Goal: Find specific page/section: Find specific page/section

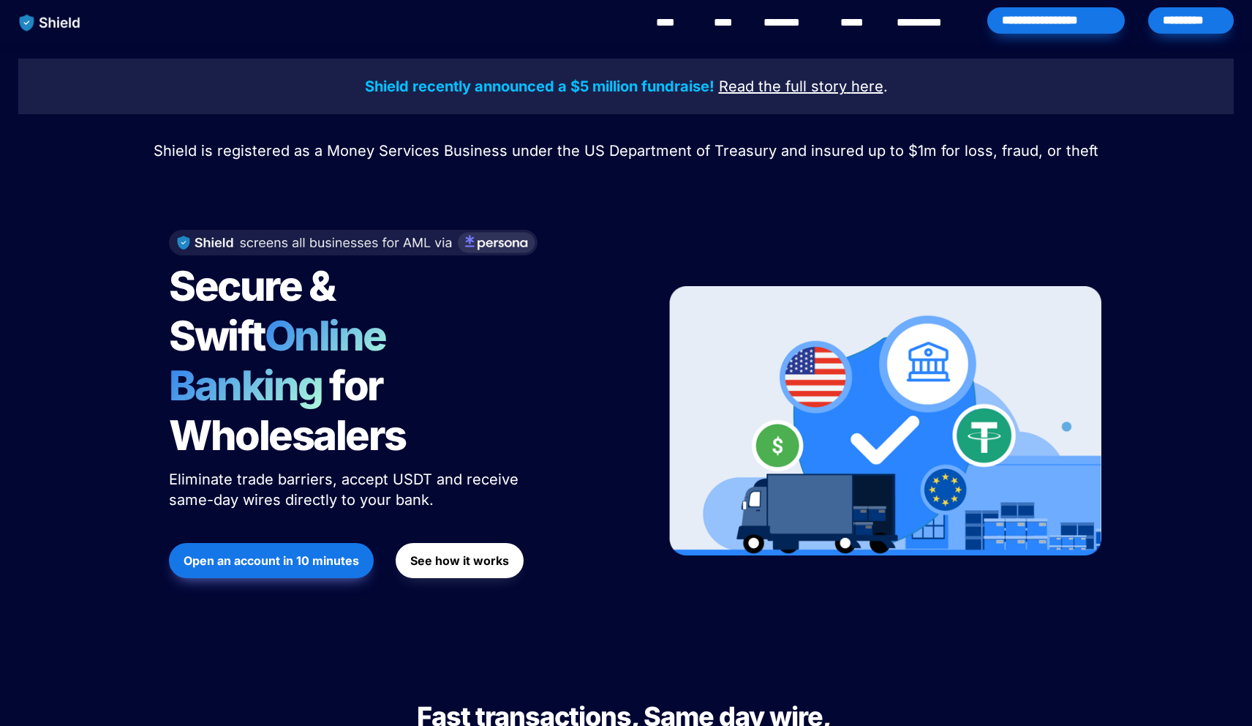
click at [1230, 23] on div "*********" at bounding box center [1192, 20] width 86 height 26
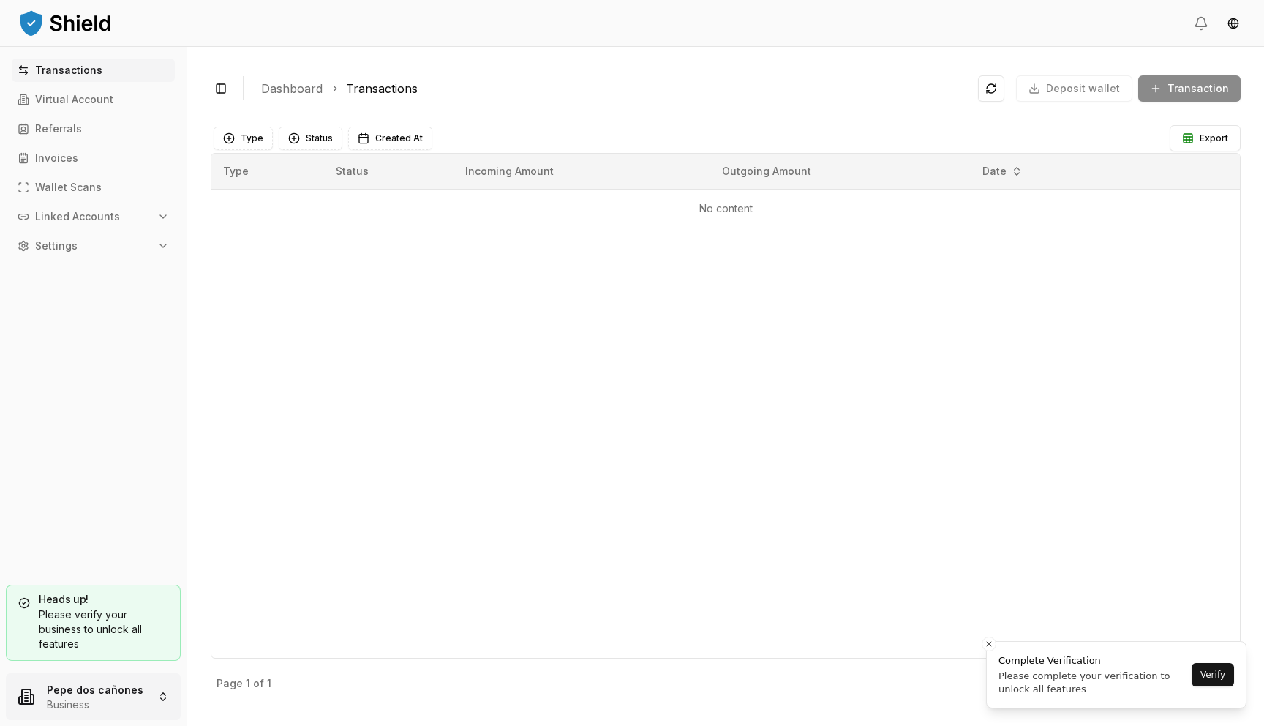
click at [123, 688] on html "Transactions Virtual Account Referrals Invoices Wallet Scans Linked Accounts Se…" at bounding box center [632, 363] width 1264 height 726
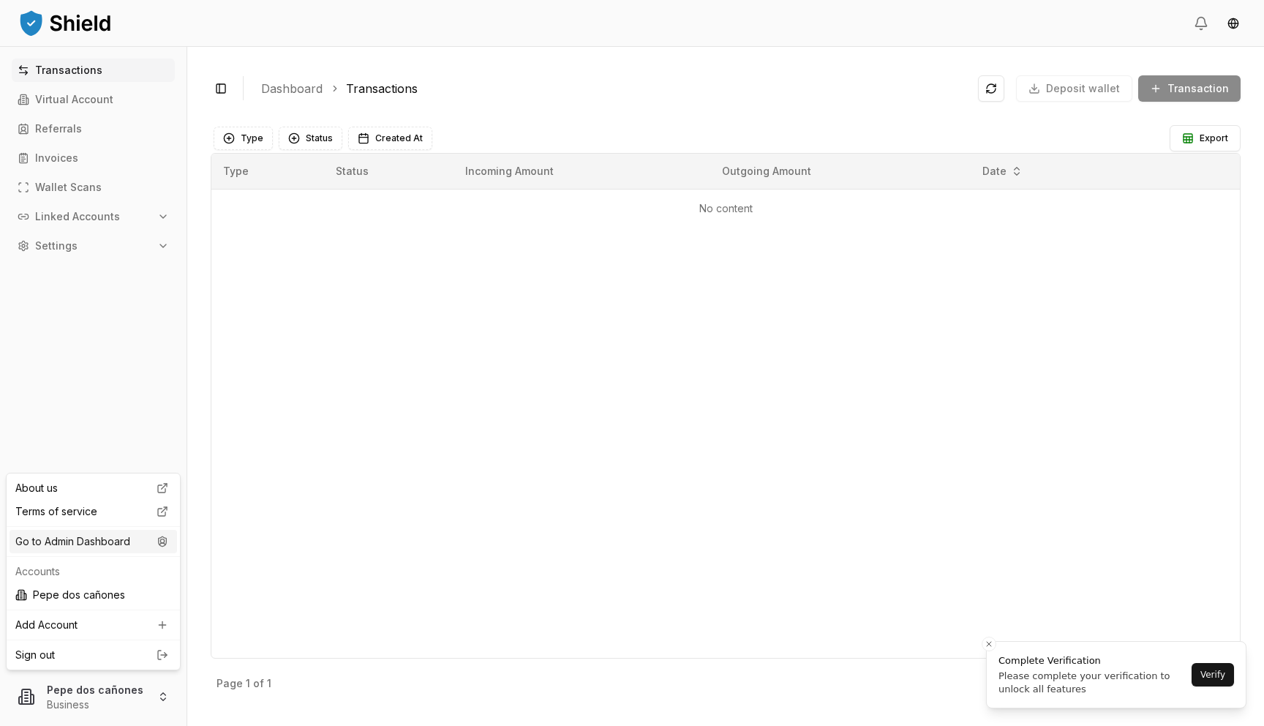
click at [138, 543] on div "Go to Admin Dashboard" at bounding box center [94, 541] width 168 height 23
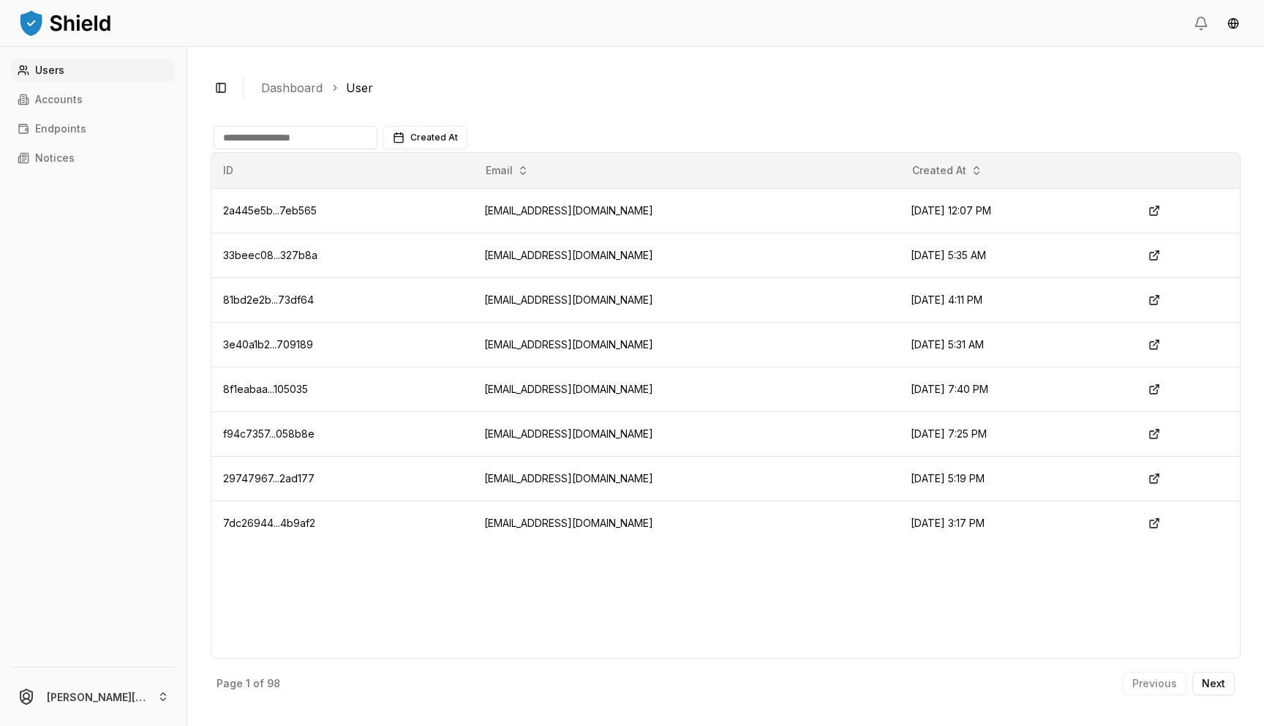
click at [99, 116] on div "Users Accounts Endpoints Notices" at bounding box center [93, 354] width 187 height 590
click at [94, 96] on link "Accounts" at bounding box center [93, 99] width 163 height 23
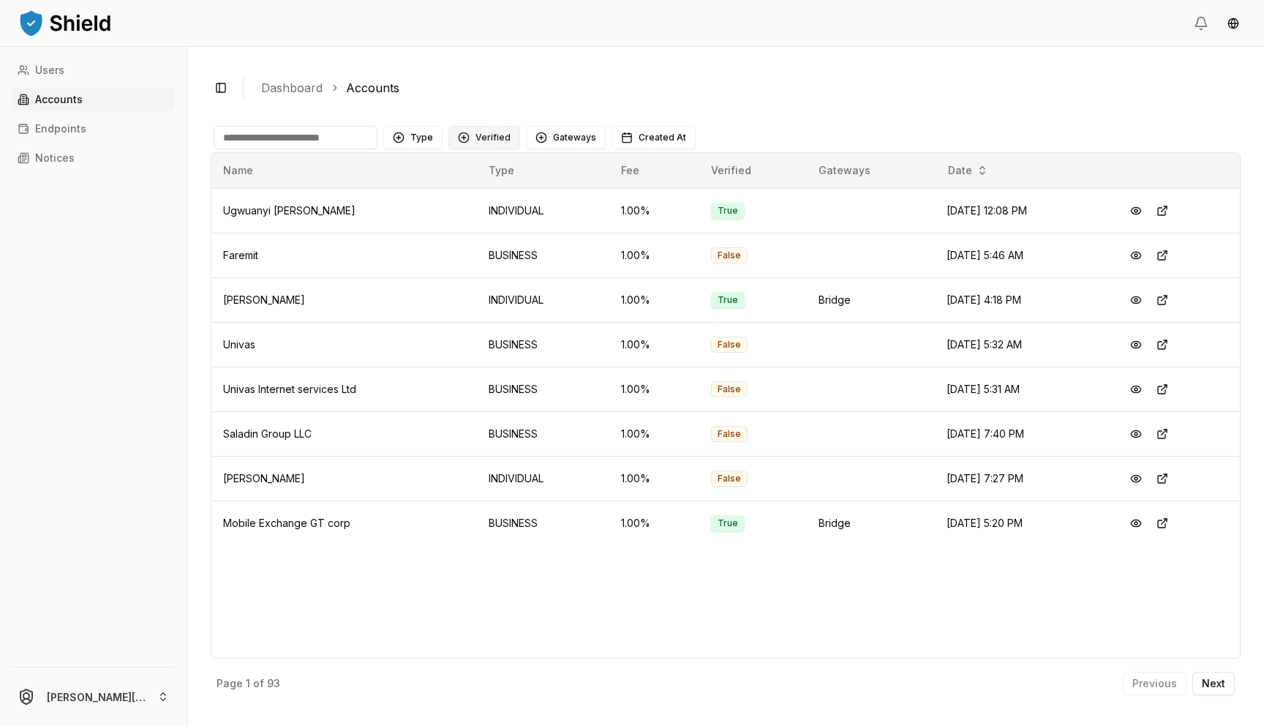
click at [486, 140] on button "Verified" at bounding box center [484, 137] width 72 height 23
click at [517, 199] on span "VERIFIED" at bounding box center [495, 197] width 43 height 15
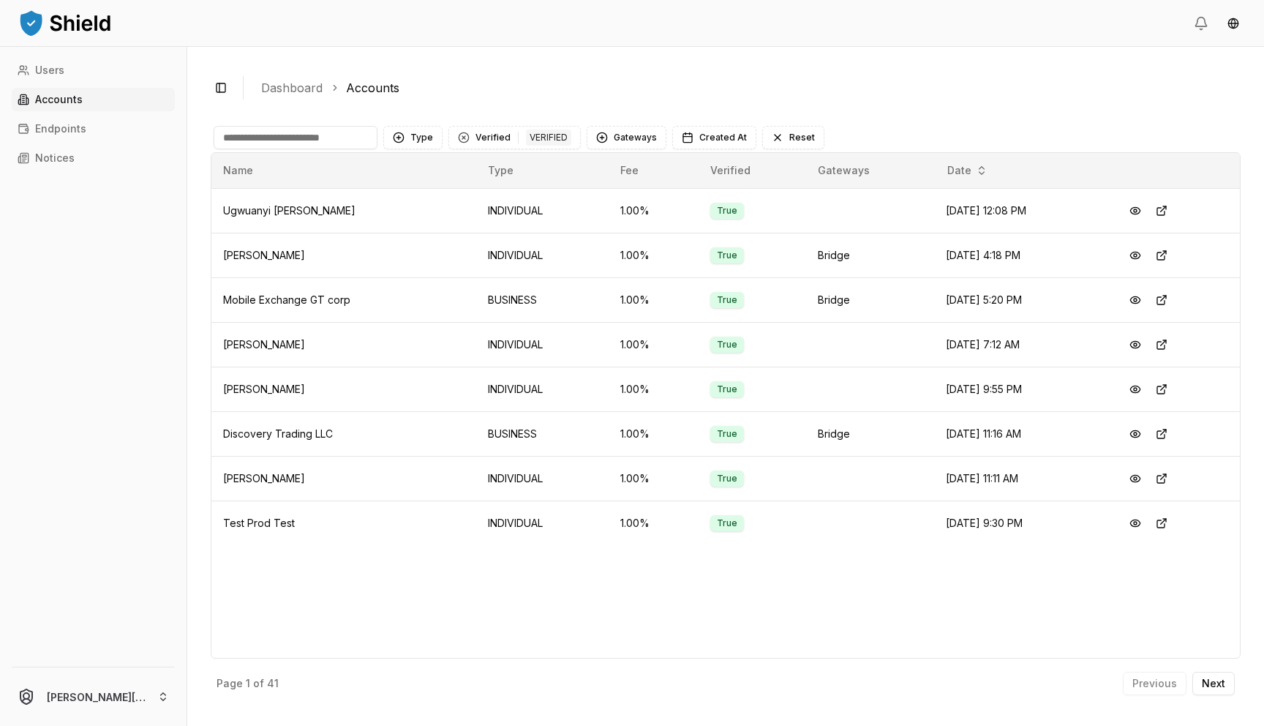
click at [437, 157] on th "Name" at bounding box center [343, 170] width 265 height 35
click at [426, 142] on button "Type" at bounding box center [412, 137] width 59 height 23
click at [451, 213] on div "BUSINESS" at bounding box center [456, 220] width 139 height 23
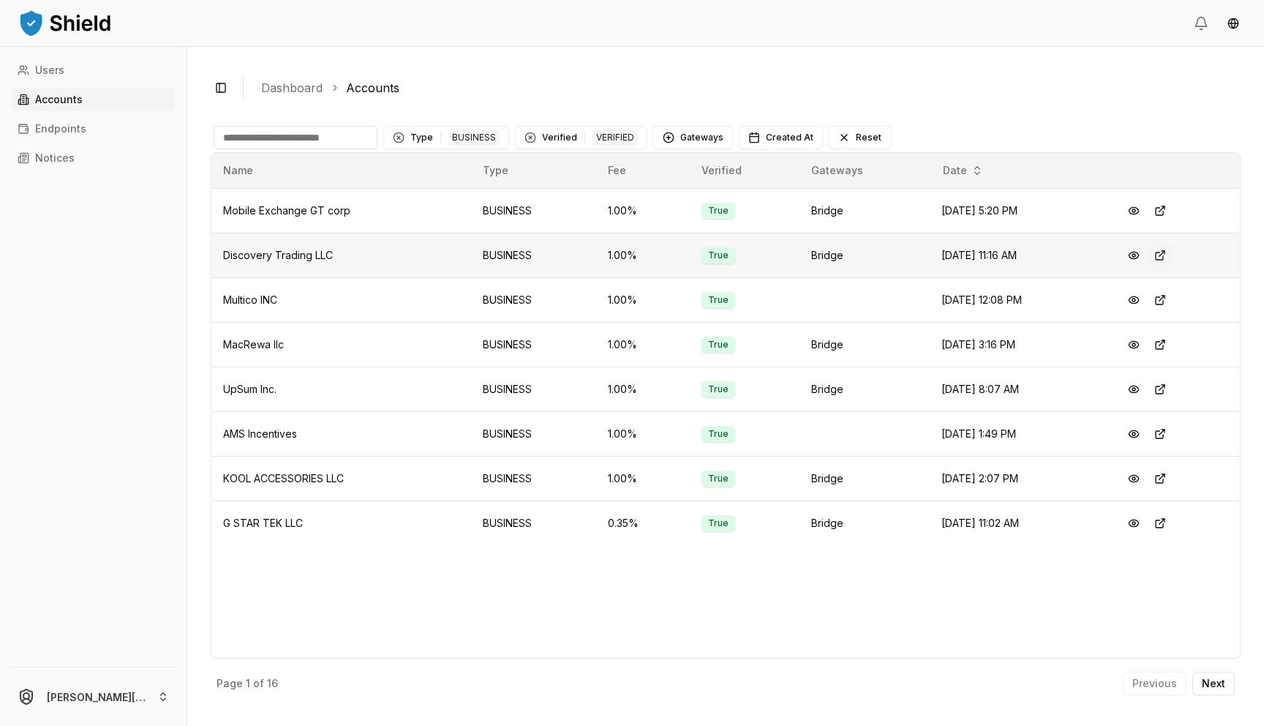
click at [1167, 252] on button at bounding box center [1160, 255] width 26 height 26
